Goal: Transaction & Acquisition: Download file/media

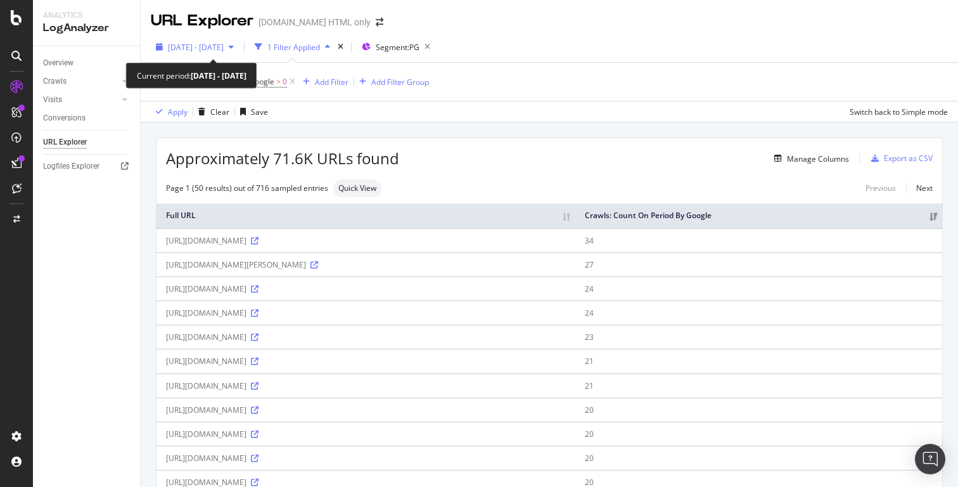
click at [224, 50] on span "2025 Aug. 20th - Aug. 27th" at bounding box center [196, 47] width 56 height 11
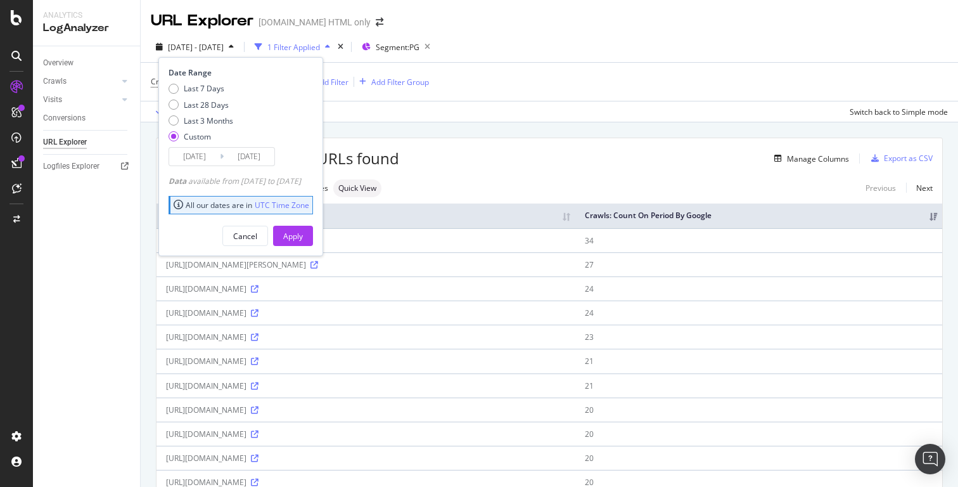
click at [210, 161] on input "2025/08/20" at bounding box center [194, 157] width 51 height 18
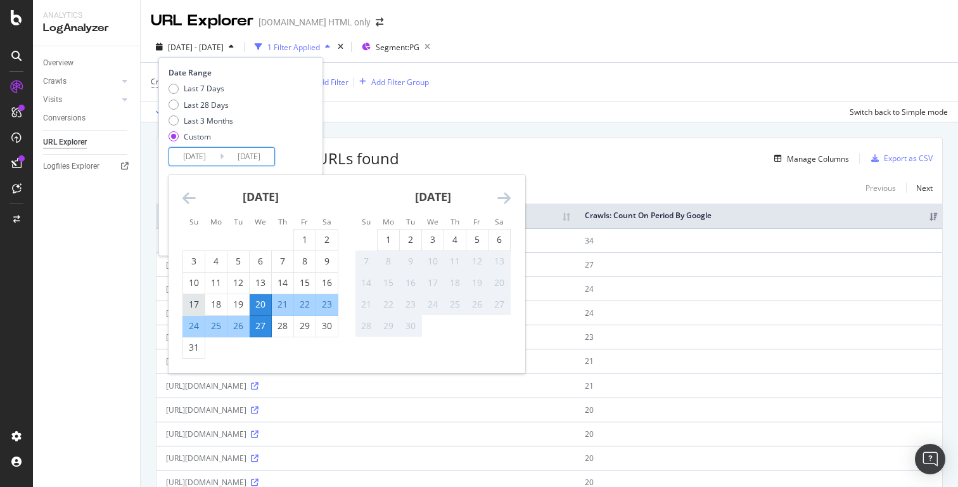
click at [197, 304] on div "17" at bounding box center [194, 304] width 22 height 13
type input "2025/08/17"
click at [264, 330] on div "27" at bounding box center [261, 325] width 22 height 13
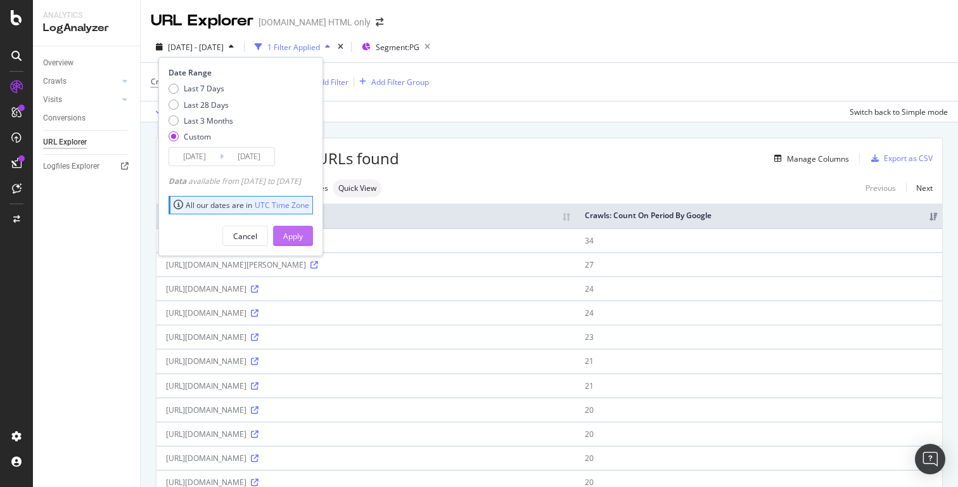
click at [303, 236] on div "Apply" at bounding box center [293, 236] width 20 height 11
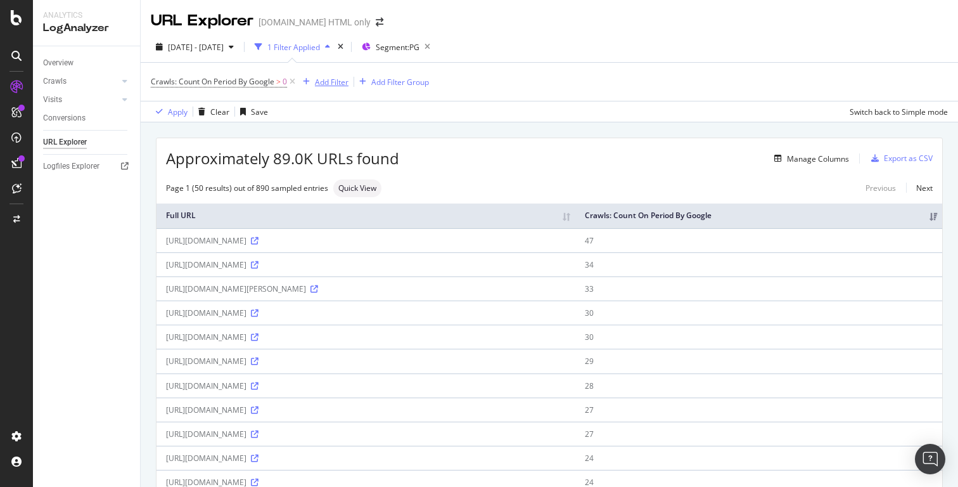
click at [336, 81] on div "Add Filter" at bounding box center [332, 82] width 34 height 11
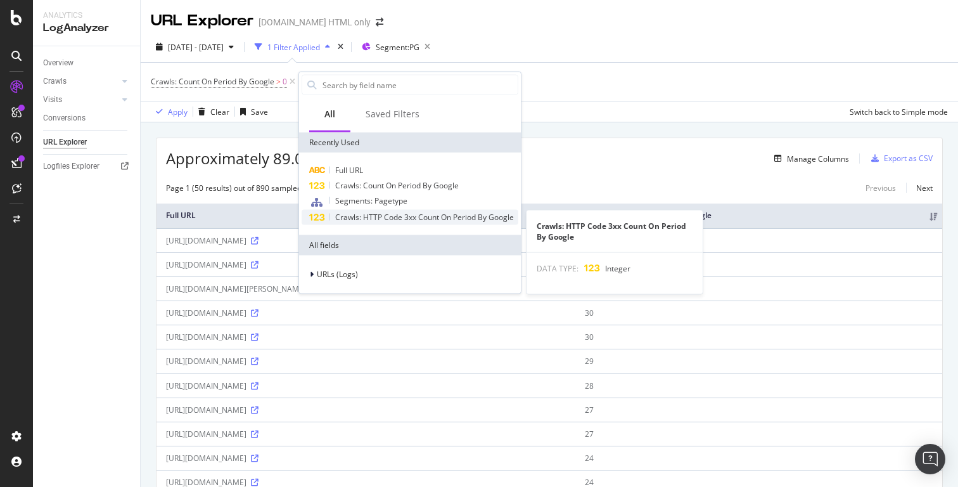
click at [393, 222] on div "Crawls: HTTP Code 3xx Count On Period By Google" at bounding box center [410, 217] width 217 height 15
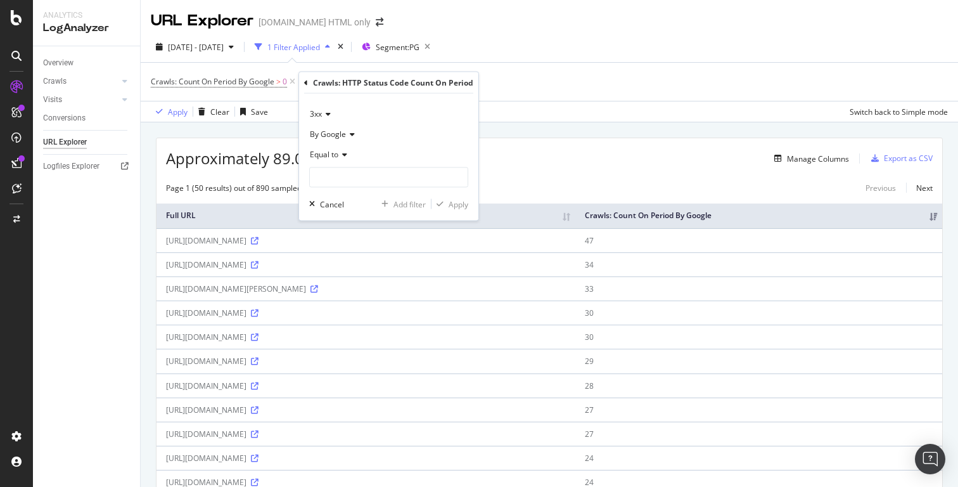
click at [562, 60] on div "2025 Aug. 17th - Aug. 27th 1 Filter Applied Segment: PG" at bounding box center [549, 49] width 817 height 25
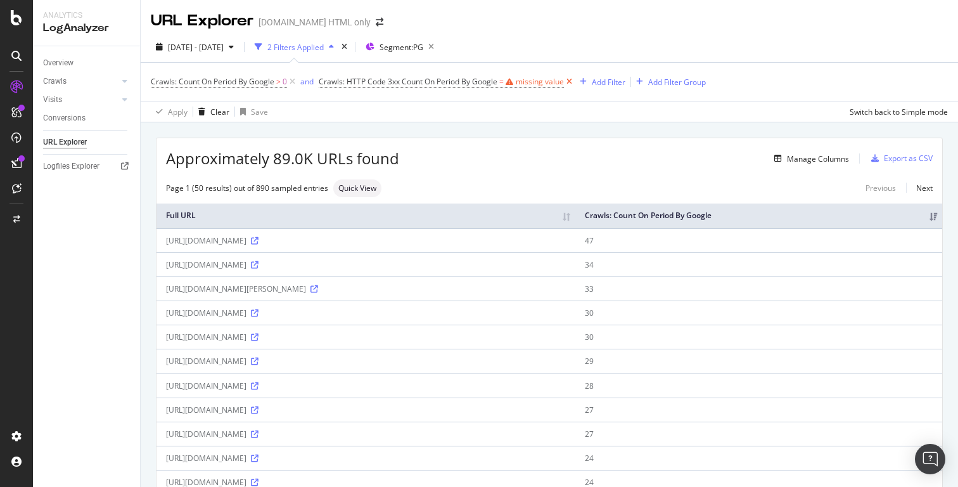
click at [571, 81] on icon at bounding box center [569, 81] width 11 height 13
click at [347, 86] on div "Add Filter" at bounding box center [332, 82] width 34 height 11
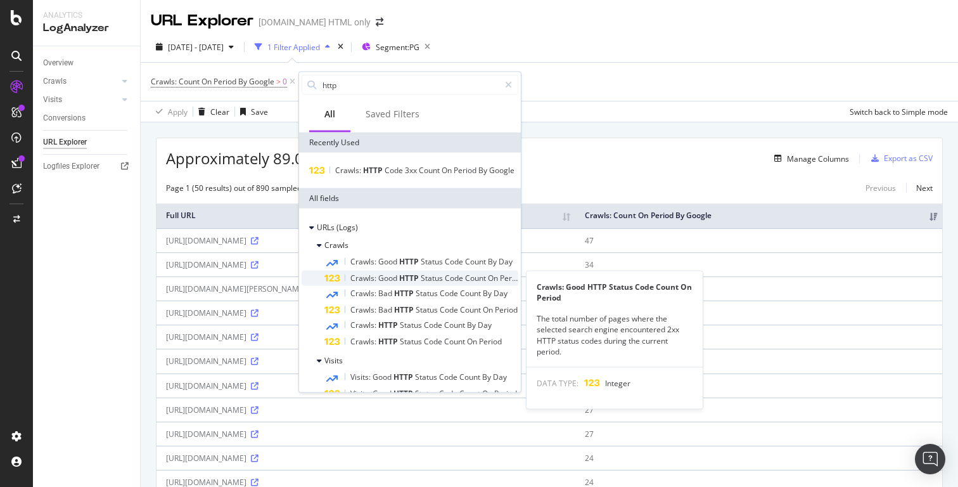
type input "http"
click at [404, 285] on div "Crawls: Good HTTP Status Code Count On Period" at bounding box center [421, 278] width 194 height 15
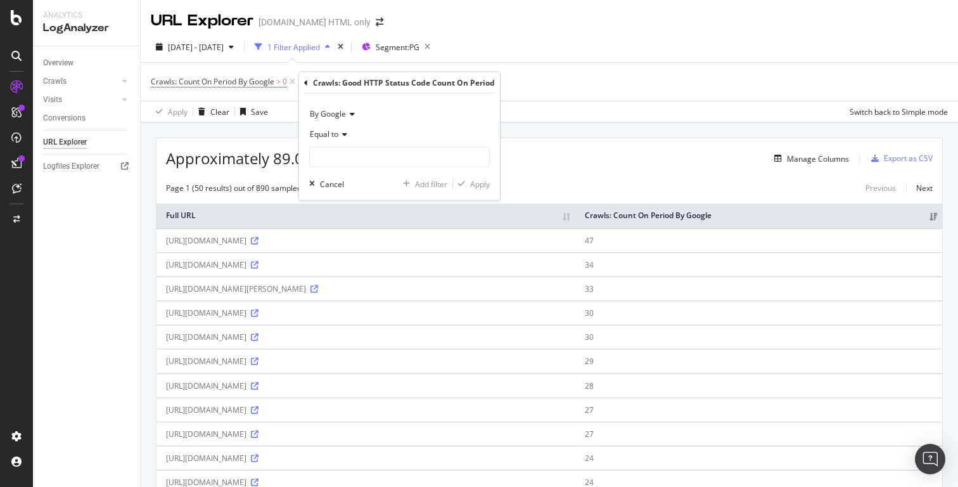
click at [344, 134] on icon at bounding box center [342, 135] width 9 height 8
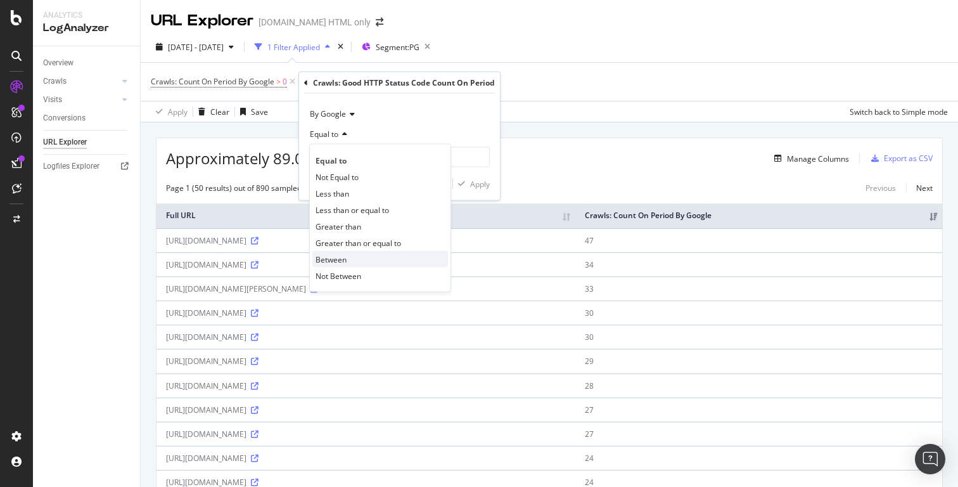
click at [345, 260] on span "Between" at bounding box center [331, 258] width 31 height 11
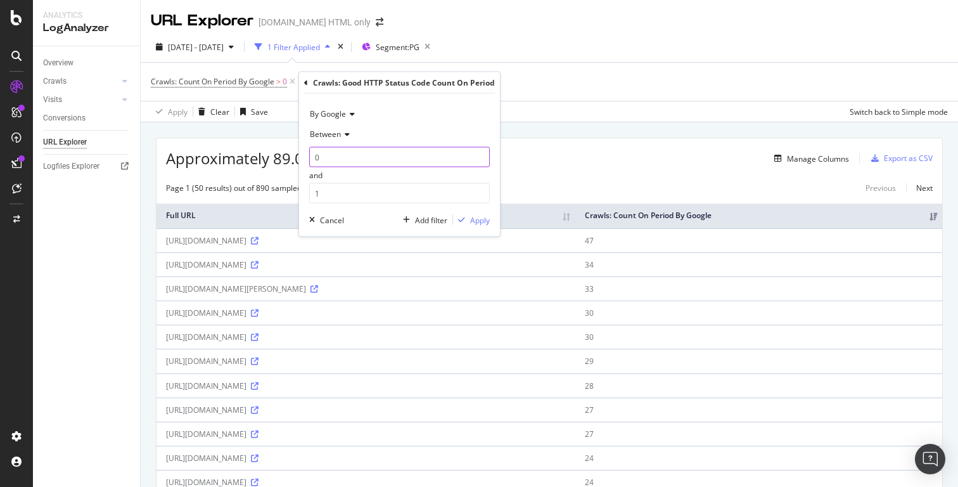
click at [347, 154] on input "0" at bounding box center [399, 157] width 181 height 20
type input "200"
click at [326, 194] on input "1" at bounding box center [399, 193] width 181 height 20
type input "299"
click at [471, 218] on div "Apply" at bounding box center [480, 219] width 20 height 11
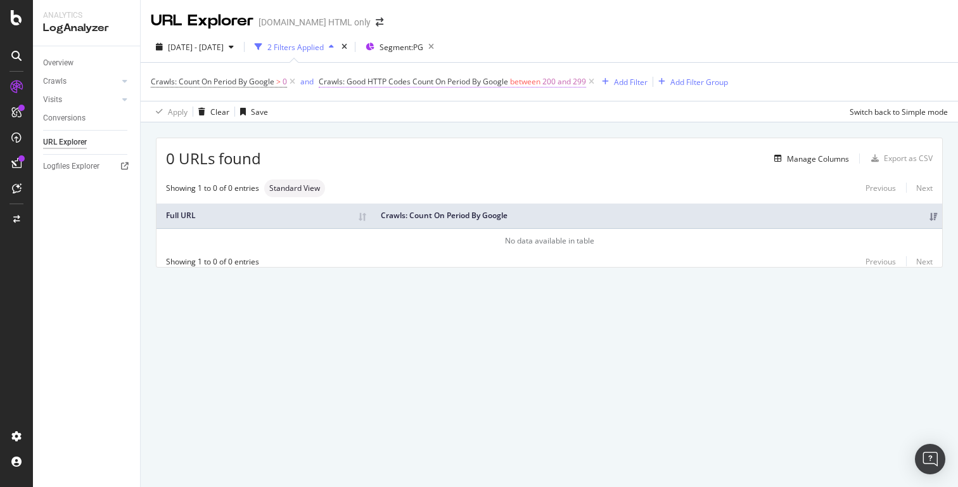
click at [447, 84] on span "Crawls: Good HTTP Codes Count On Period By Google" at bounding box center [413, 81] width 189 height 11
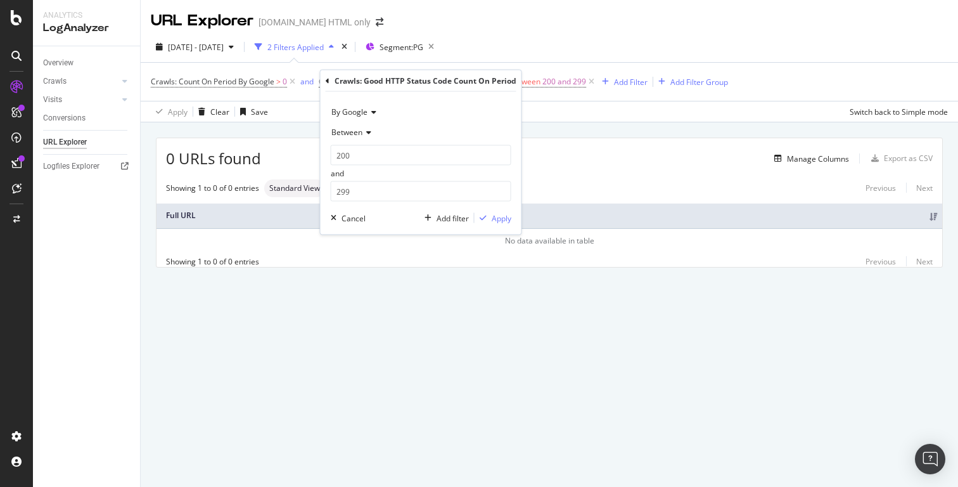
click at [366, 134] on icon at bounding box center [366, 133] width 9 height 8
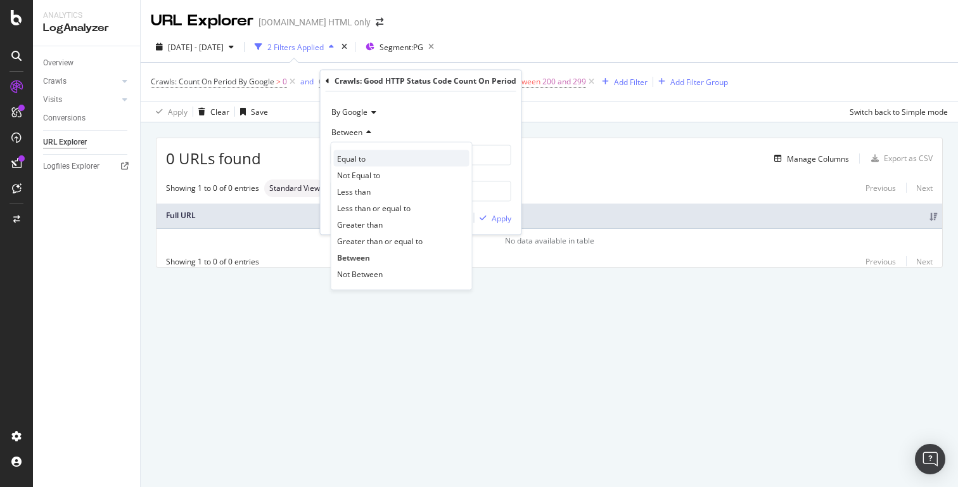
click at [363, 158] on span "Equal to" at bounding box center [351, 158] width 29 height 11
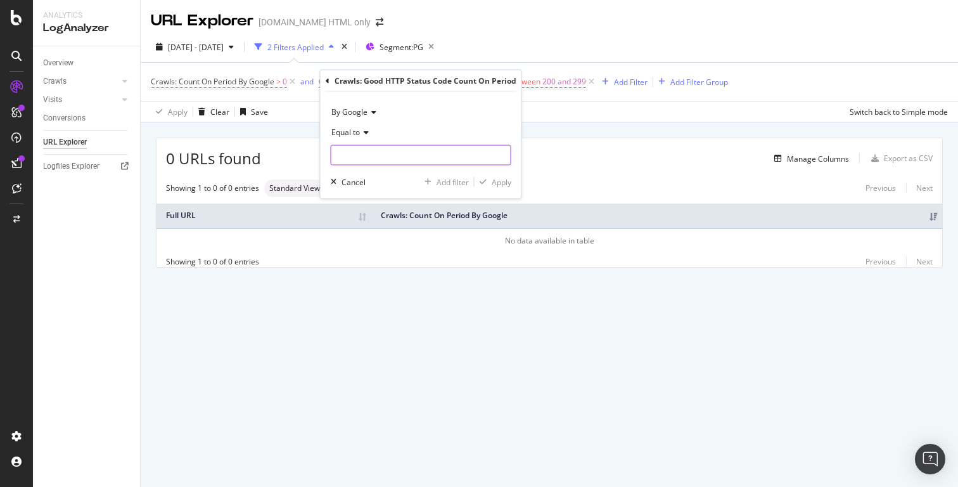
click at [364, 162] on input "number" at bounding box center [421, 155] width 181 height 20
type input "200"
click at [505, 182] on div "Apply" at bounding box center [502, 181] width 20 height 11
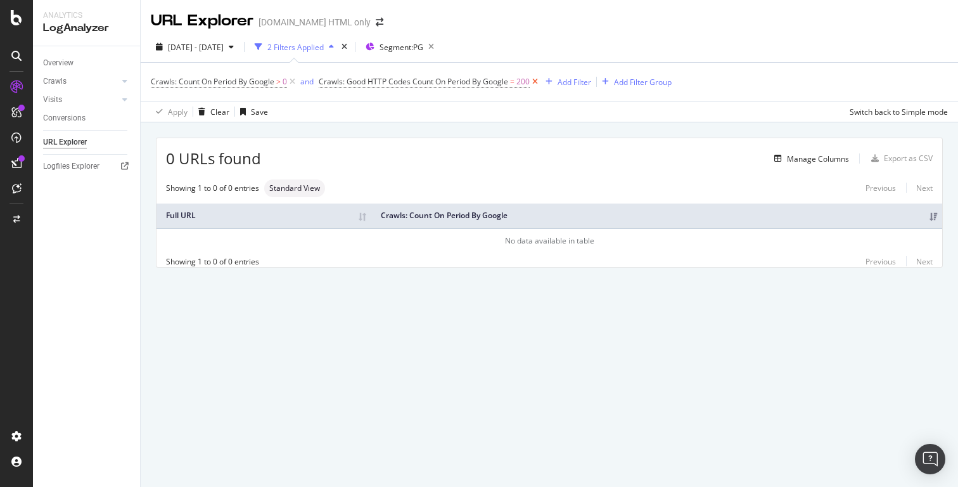
click at [539, 80] on icon at bounding box center [535, 81] width 11 height 13
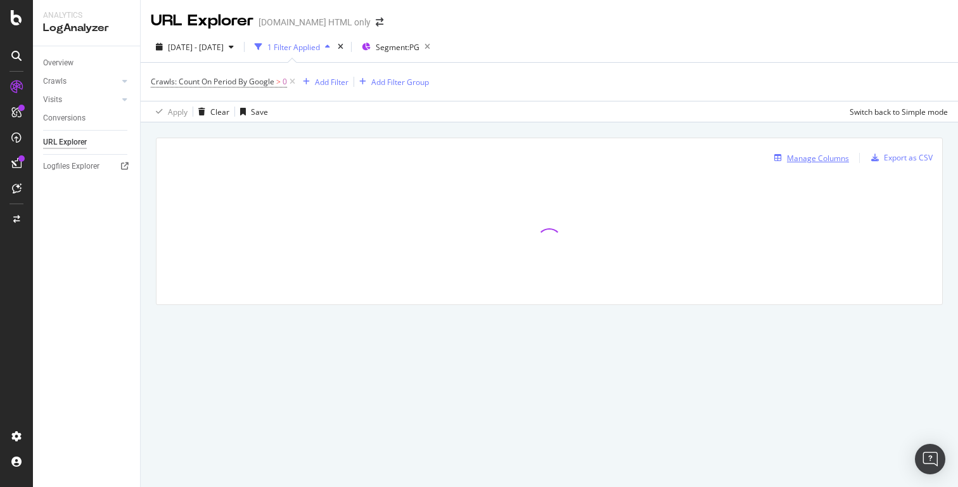
click at [790, 155] on div "Manage Columns" at bounding box center [818, 158] width 62 height 11
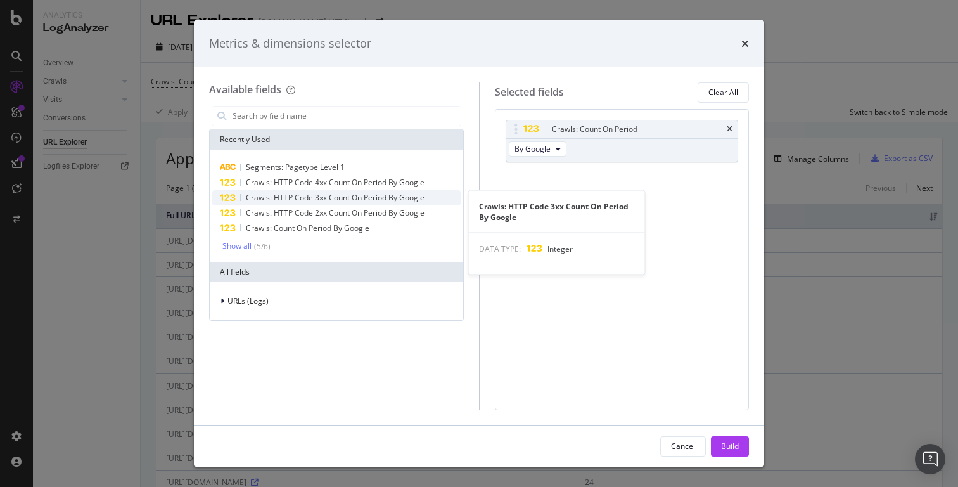
click at [353, 195] on span "Crawls: HTTP Code 3xx Count On Period By Google" at bounding box center [335, 197] width 179 height 11
click at [390, 200] on span "Crawls: HTTP Code 3xx Count On Period By Google" at bounding box center [335, 197] width 179 height 11
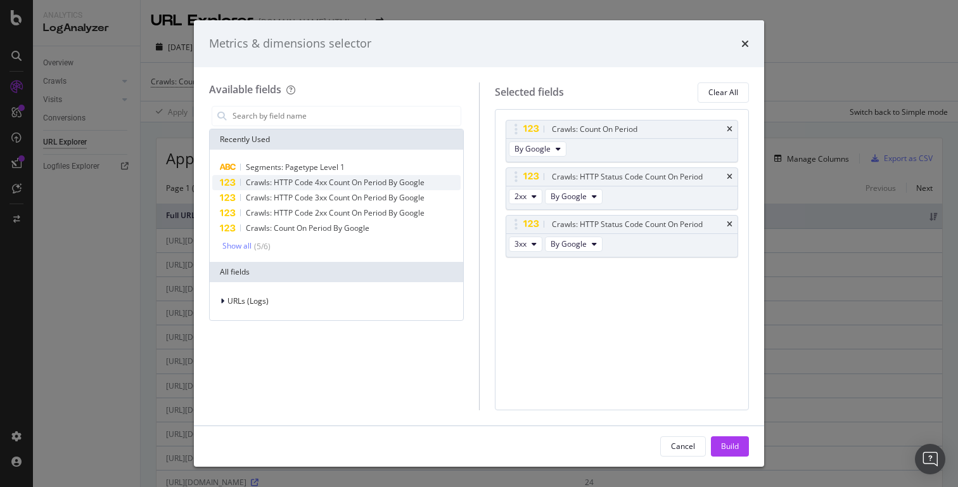
click at [364, 186] on span "Crawls: HTTP Code 4xx Count On Period By Google" at bounding box center [335, 182] width 179 height 11
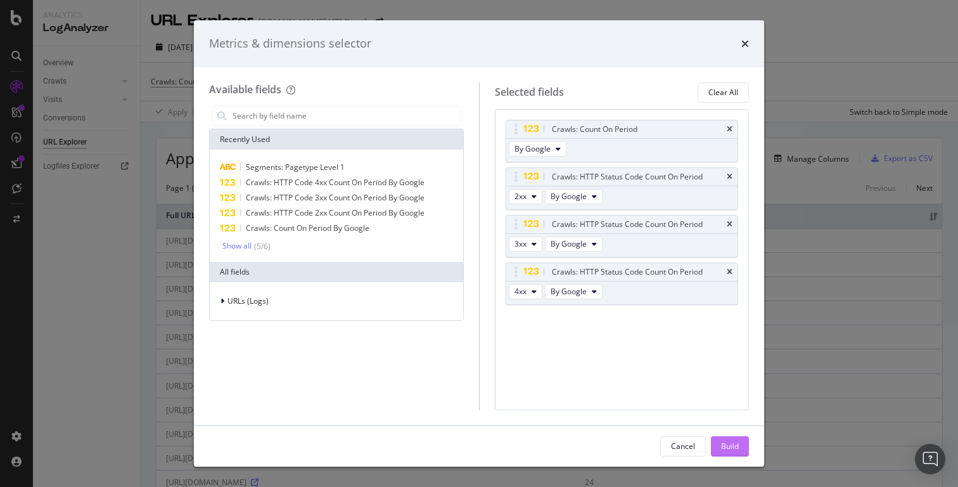
click at [730, 444] on div "Build" at bounding box center [730, 445] width 18 height 11
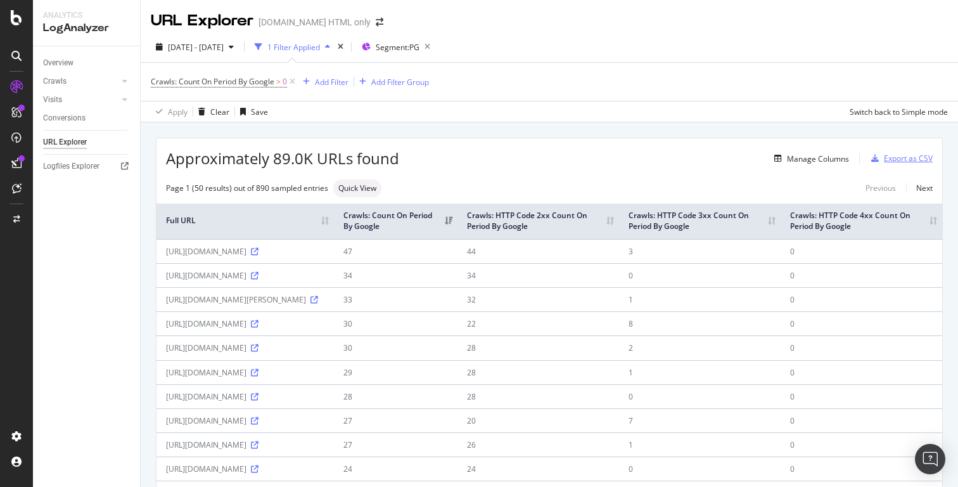
click at [902, 160] on div "Export as CSV" at bounding box center [908, 158] width 49 height 11
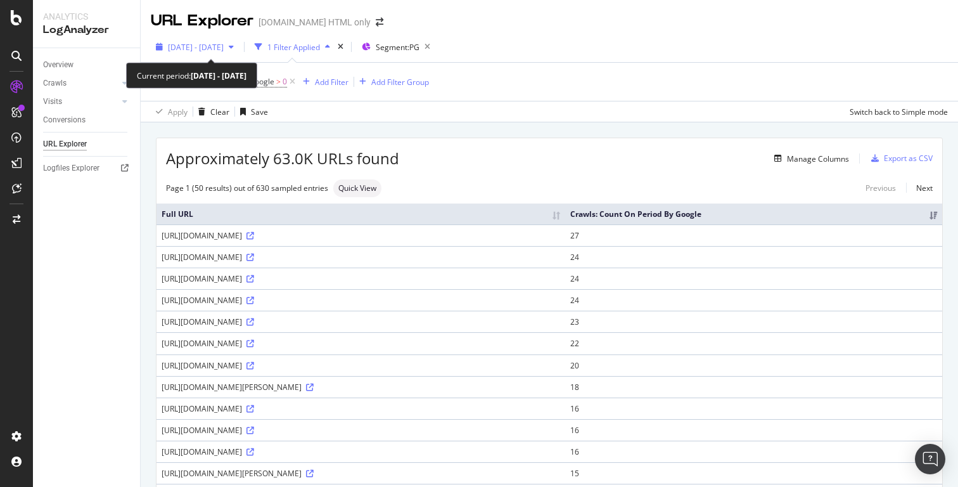
click at [224, 50] on span "[DATE] - [DATE]" at bounding box center [196, 47] width 56 height 11
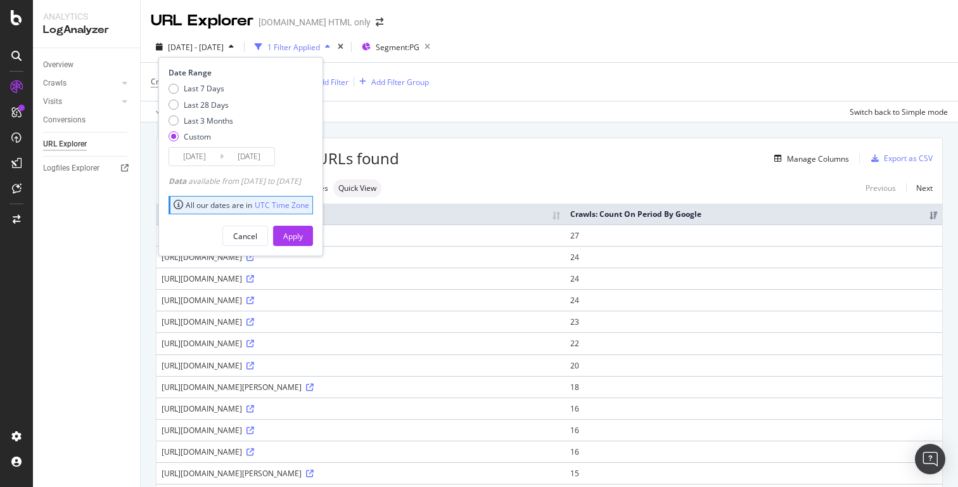
click at [559, 31] on div "URL Explorer [DOMAIN_NAME] HTML only" at bounding box center [549, 16] width 817 height 32
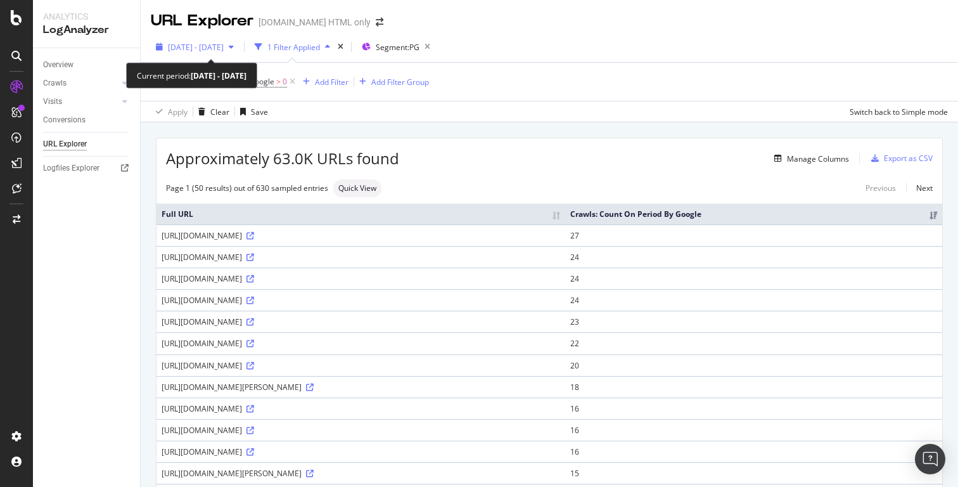
click at [224, 44] on span "[DATE] - [DATE]" at bounding box center [196, 47] width 56 height 11
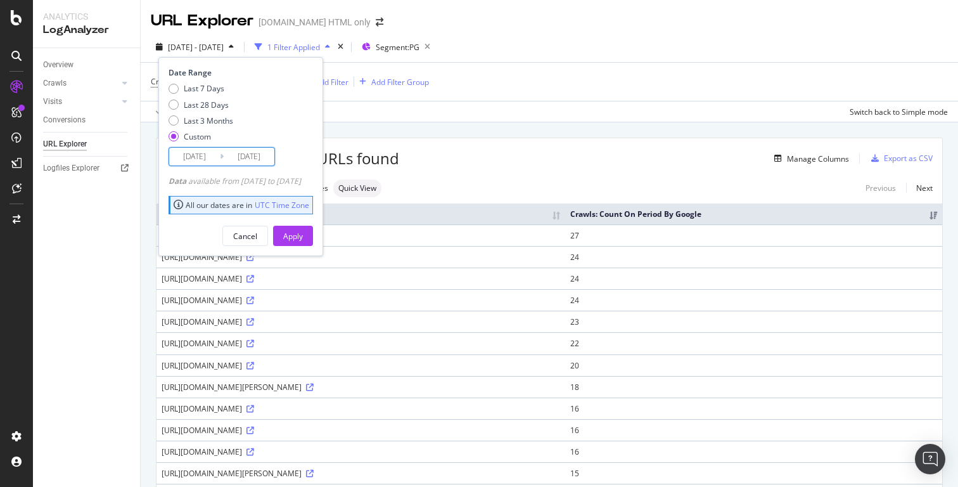
click at [206, 157] on input "[DATE]" at bounding box center [194, 157] width 51 height 18
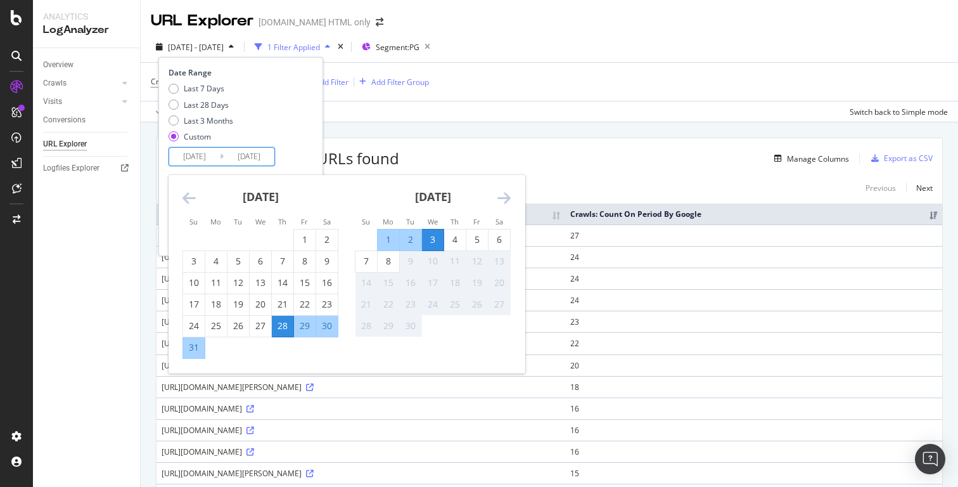
click at [283, 329] on div "28" at bounding box center [283, 325] width 22 height 13
click at [494, 241] on div "6" at bounding box center [500, 239] width 22 height 13
type input "2025/09/06"
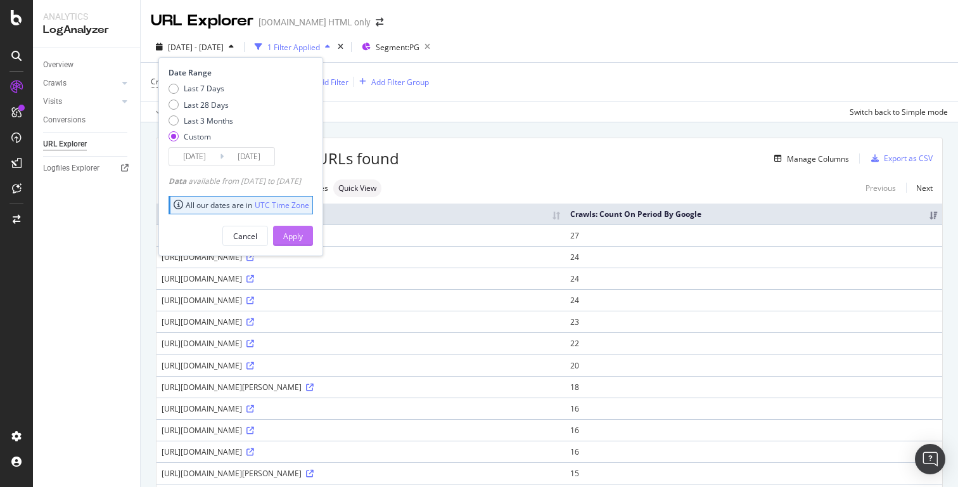
click at [303, 235] on div "Apply" at bounding box center [293, 236] width 20 height 11
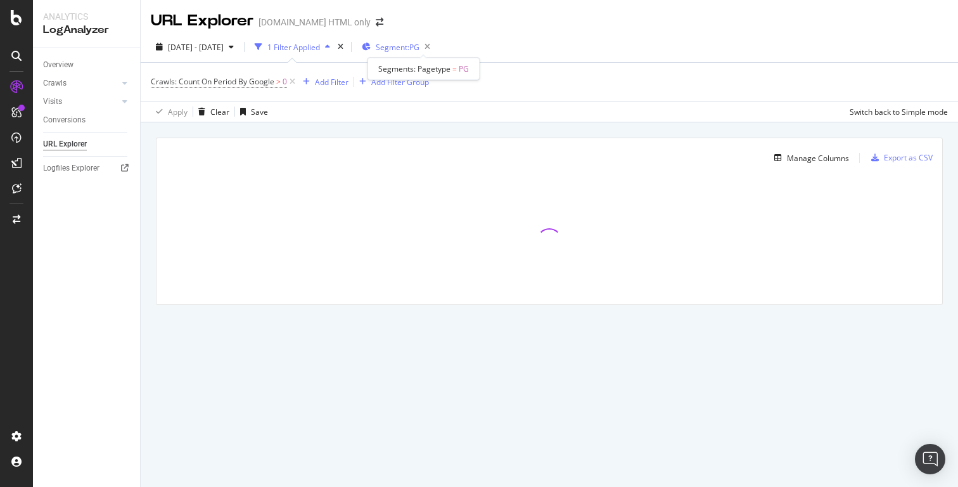
click at [419, 51] on span "Segment: PG" at bounding box center [398, 47] width 44 height 11
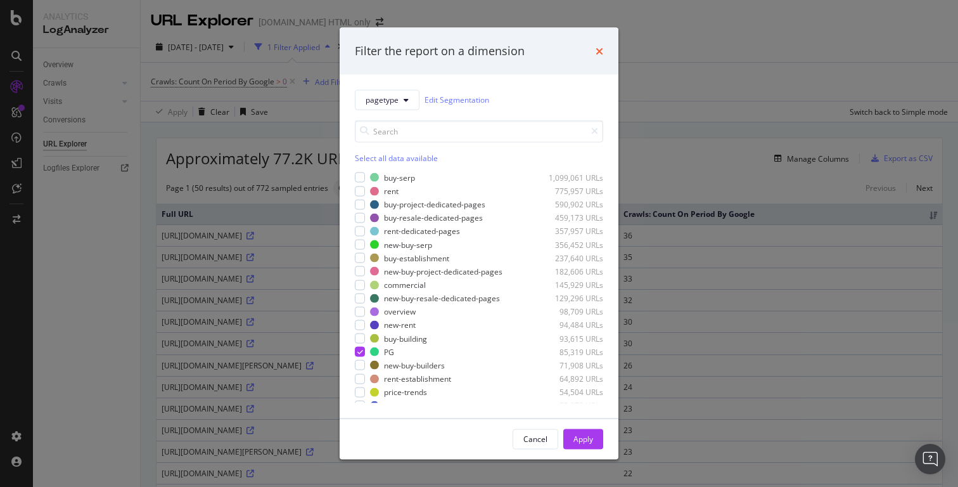
click at [602, 50] on icon "times" at bounding box center [600, 51] width 8 height 10
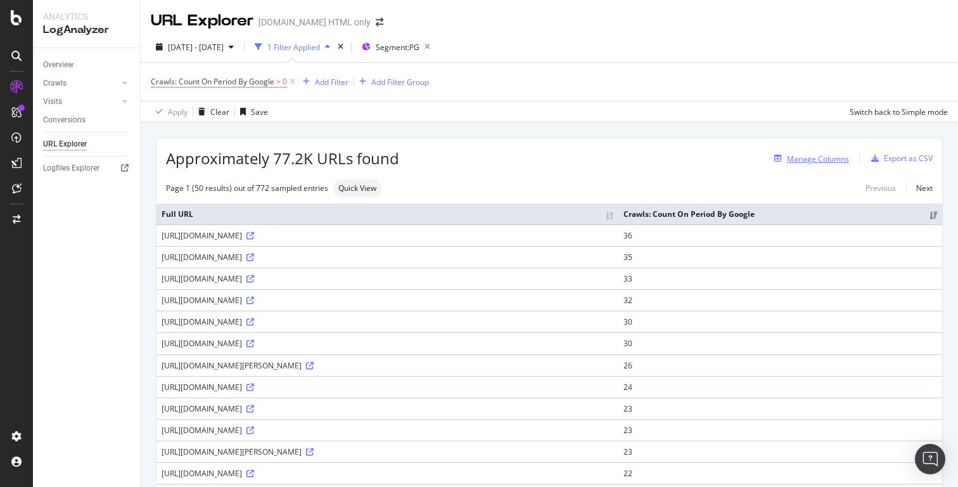
click at [819, 162] on div "Manage Columns" at bounding box center [818, 158] width 62 height 11
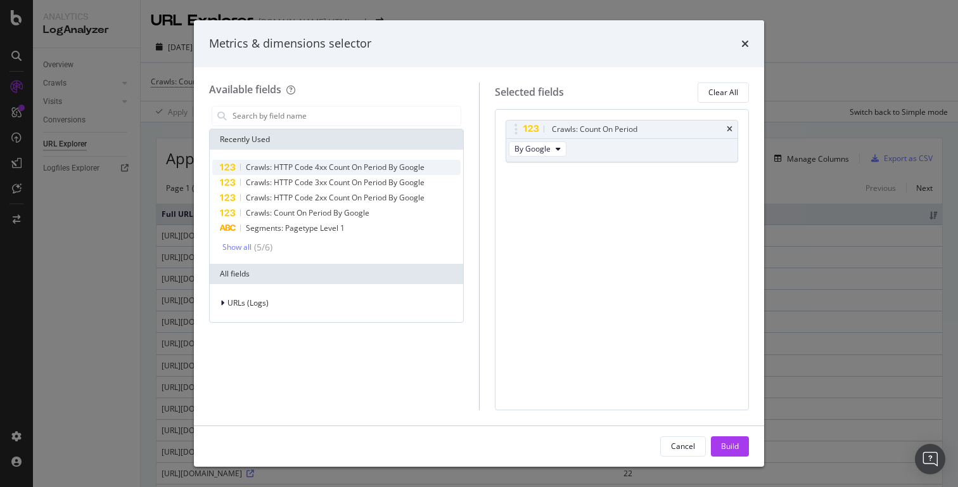
click at [350, 171] on span "Crawls: HTTP Code 4xx Count On Period By Google" at bounding box center [335, 167] width 179 height 11
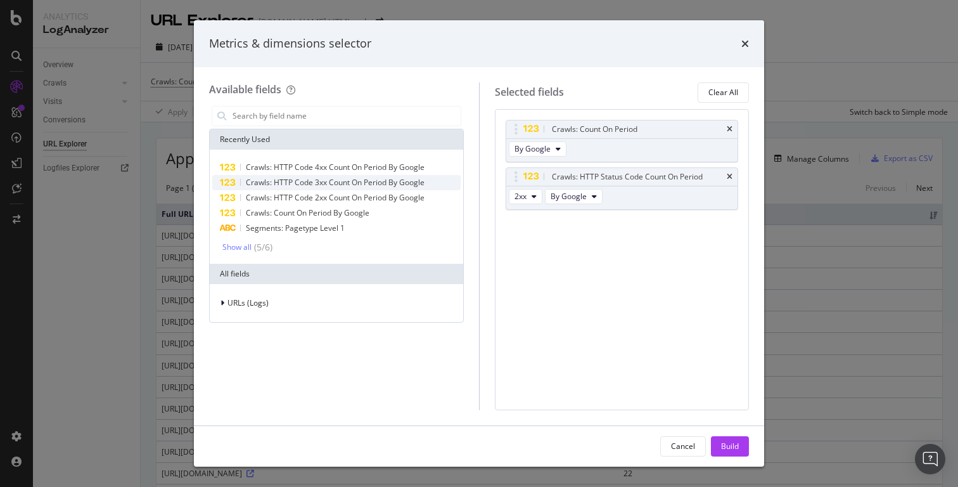
click at [346, 181] on span "Crawls: HTTP Code 3xx Count On Period By Google" at bounding box center [335, 182] width 179 height 11
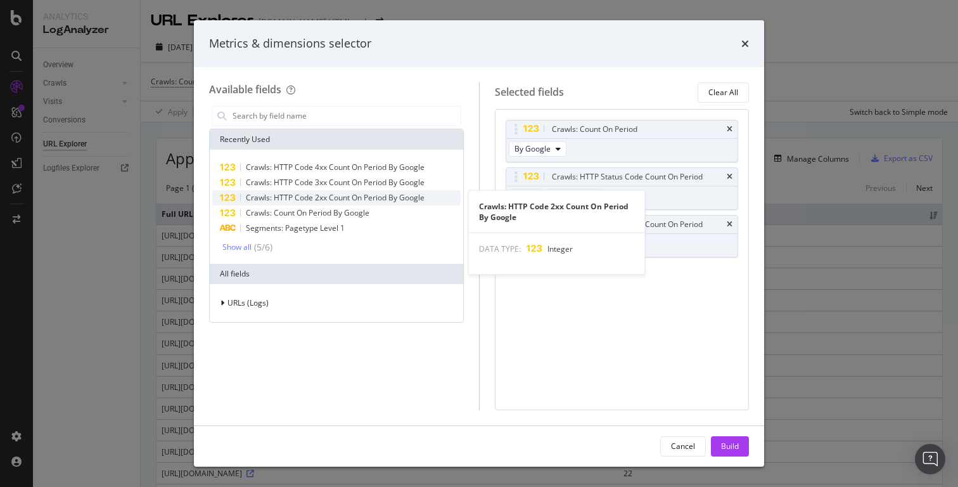
click at [342, 200] on span "Crawls: HTTP Code 2xx Count On Period By Google" at bounding box center [335, 197] width 179 height 11
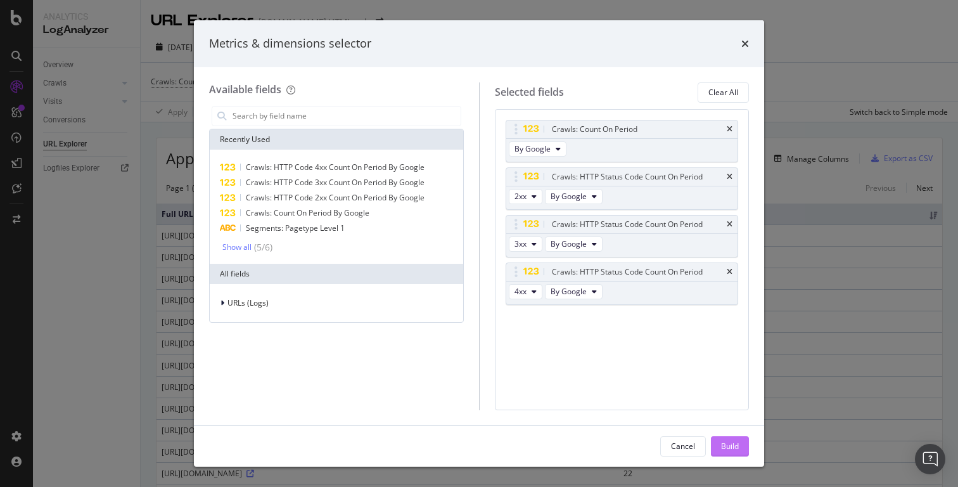
click at [734, 441] on div "Build" at bounding box center [730, 445] width 18 height 11
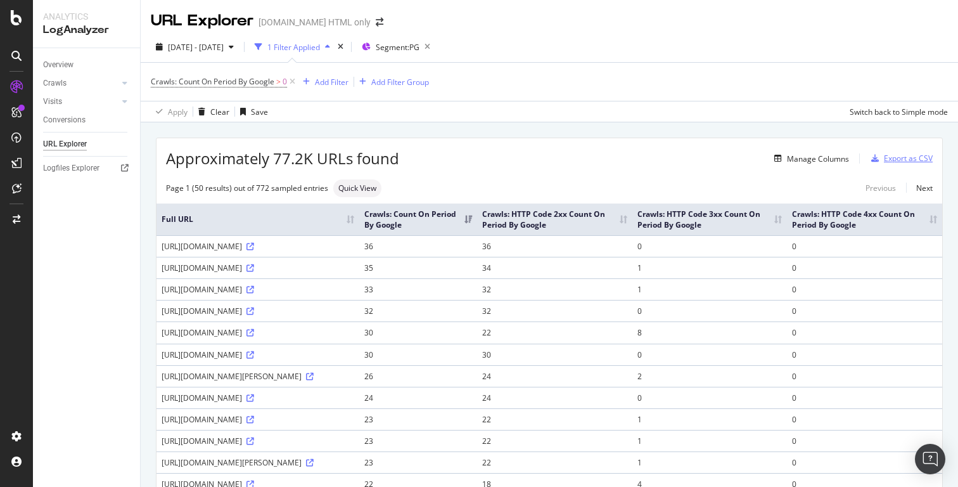
click at [895, 155] on div "Export as CSV" at bounding box center [908, 158] width 49 height 11
click at [889, 160] on div "Export as CSV" at bounding box center [908, 158] width 49 height 11
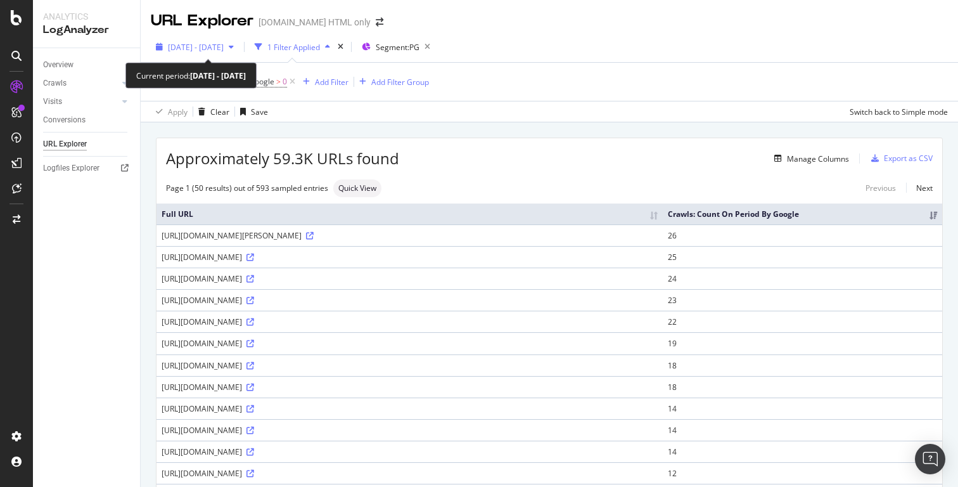
click at [224, 50] on span "2025 Jul. 20th - Jul. 27th" at bounding box center [196, 47] width 56 height 11
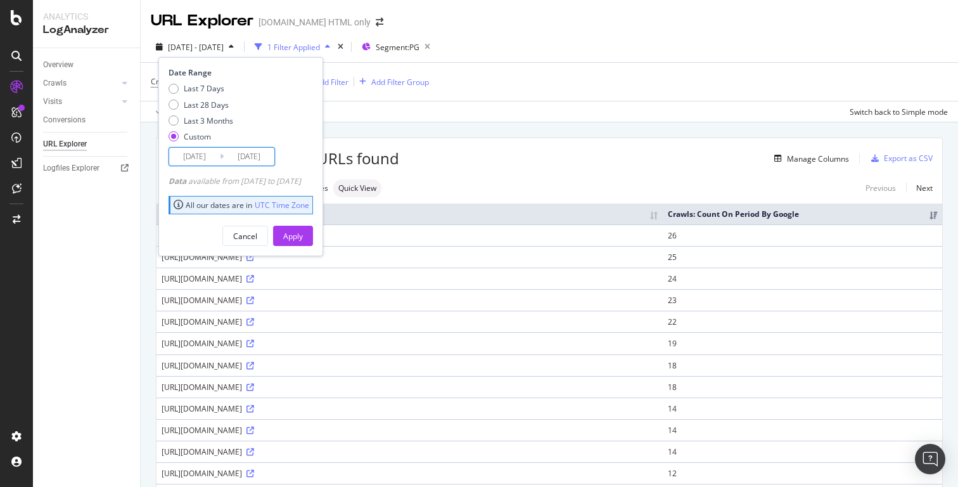
click at [198, 150] on input "2025/07/20" at bounding box center [194, 157] width 51 height 18
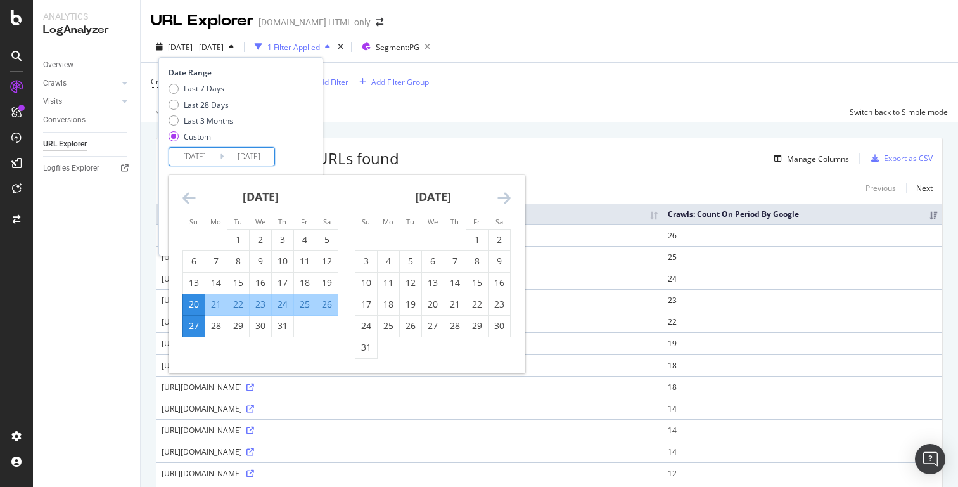
click at [520, 24] on div "URL Explorer Housing.com HTML only" at bounding box center [549, 16] width 817 height 32
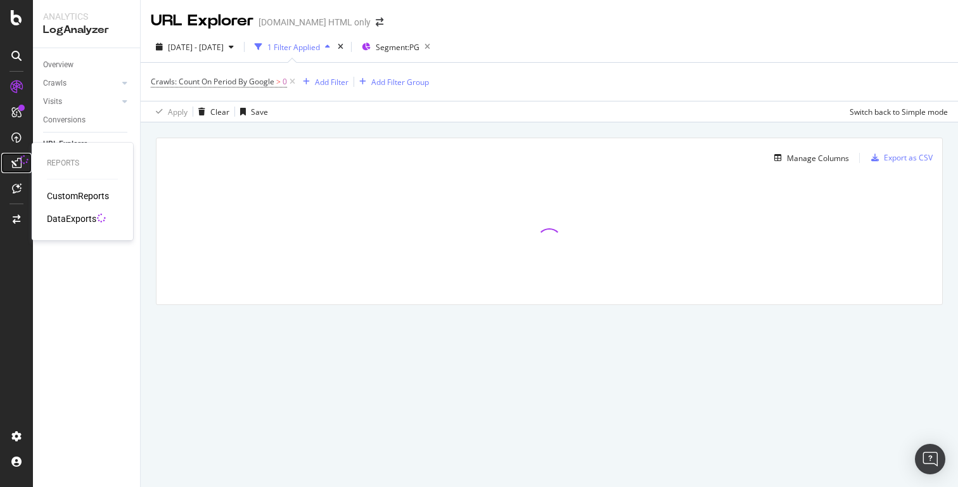
click at [16, 166] on icon at bounding box center [16, 163] width 10 height 10
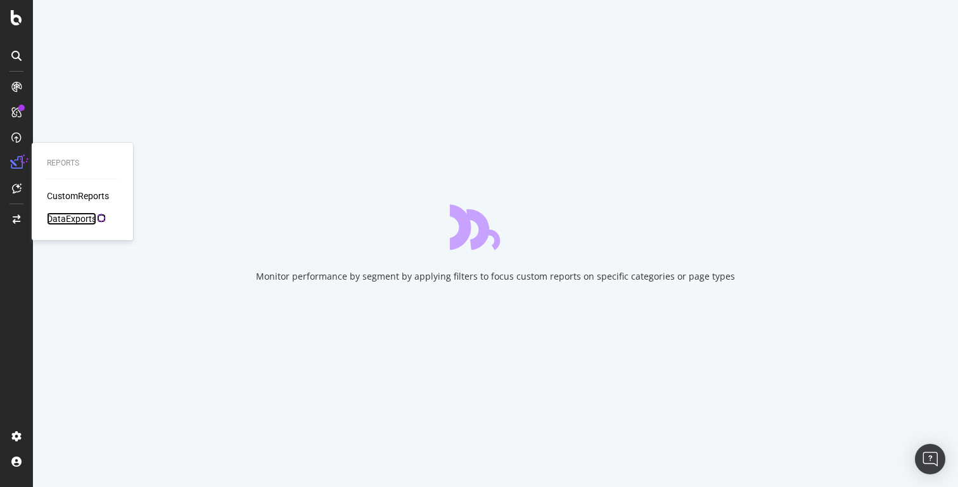
click at [78, 218] on div "DataExports" at bounding box center [71, 218] width 49 height 13
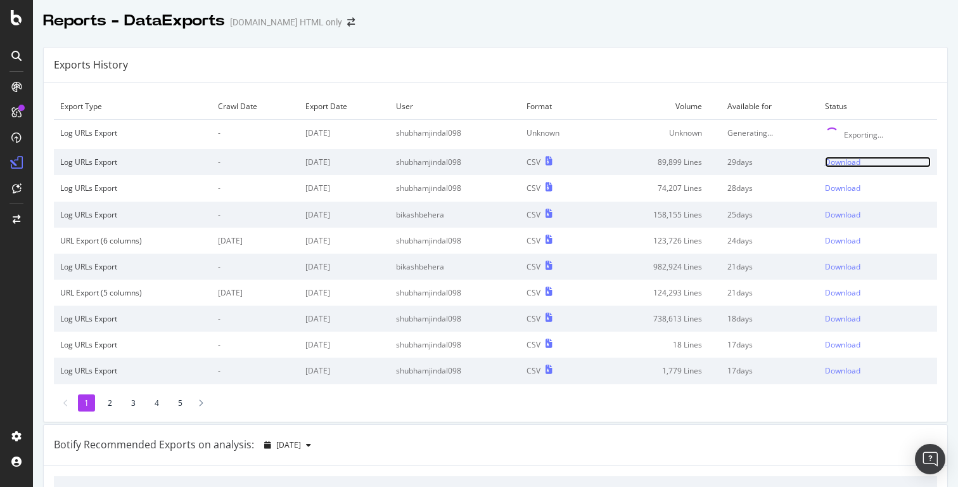
click at [843, 163] on div "Download" at bounding box center [842, 162] width 35 height 11
